Goal: Information Seeking & Learning: Check status

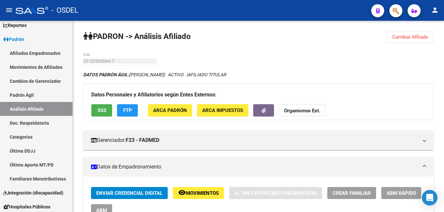
scroll to position [133, 0]
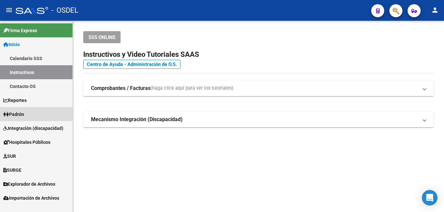
click at [24, 116] on span "Padrón" at bounding box center [13, 114] width 21 height 7
click at [30, 109] on link "Padrón" at bounding box center [36, 114] width 72 height 14
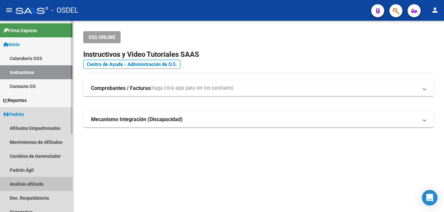
click at [35, 181] on link "Análisis Afiliado" at bounding box center [36, 184] width 72 height 14
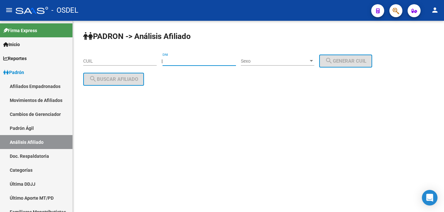
click at [210, 62] on input "DNI" at bounding box center [198, 61] width 73 height 6
type input "22884431"
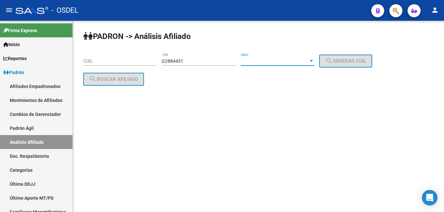
click at [273, 59] on span "Sexo" at bounding box center [275, 61] width 68 height 6
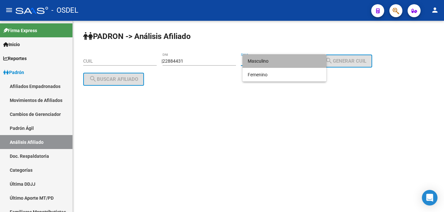
drag, startPoint x: 275, startPoint y: 59, endPoint x: 326, endPoint y: 59, distance: 52.0
click at [278, 59] on span "Masculino" at bounding box center [284, 61] width 73 height 14
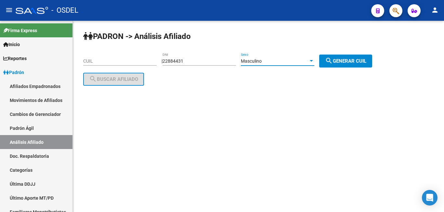
click at [350, 54] on div "PADRON -> Análisis Afiliado CUIL | 22884431 DNI Masculino Sexo search Generar C…" at bounding box center [258, 64] width 371 height 86
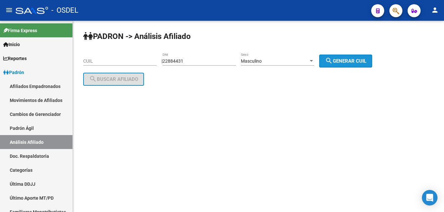
click at [358, 55] on button "search Generar CUIL" at bounding box center [345, 61] width 53 height 13
type input "20-22884431-5"
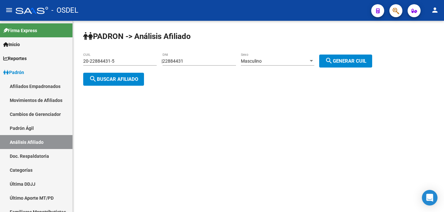
click at [109, 74] on button "search Buscar afiliado" at bounding box center [113, 79] width 61 height 13
